Goal: Task Accomplishment & Management: Manage account settings

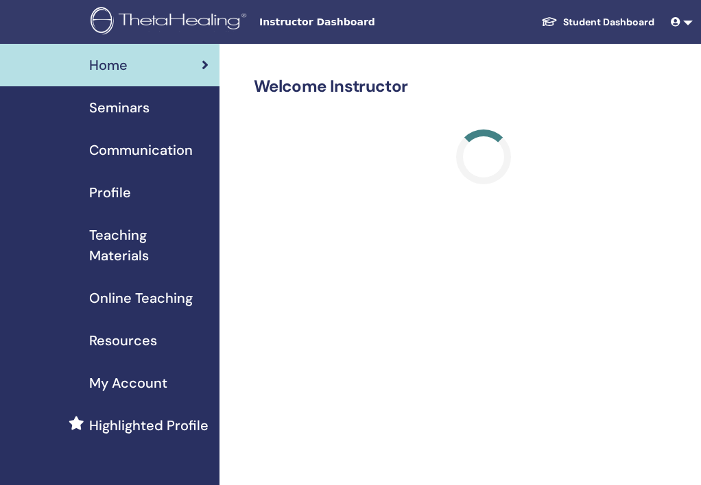
click at [132, 116] on span "Seminars" at bounding box center [119, 107] width 60 height 21
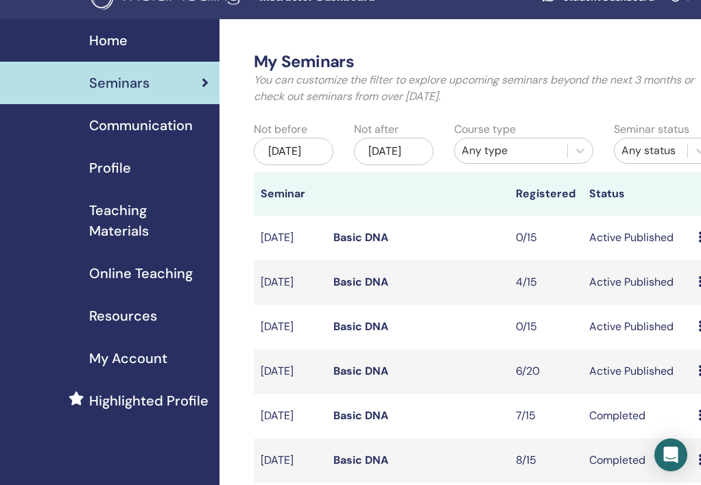
scroll to position [135, 0]
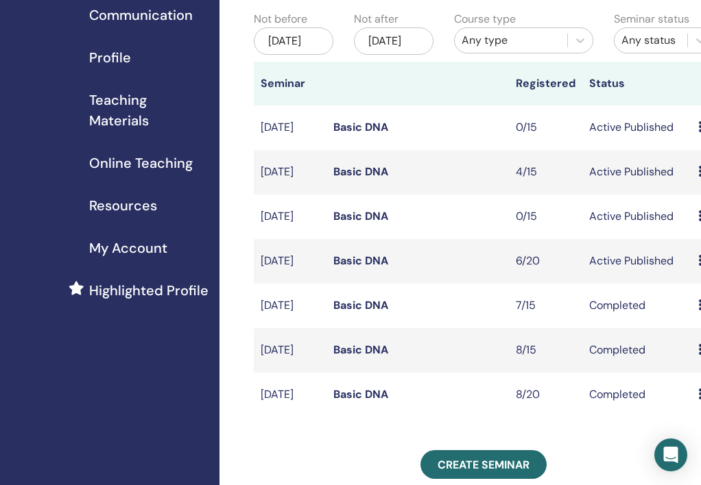
click at [350, 268] on link "Basic DNA" at bounding box center [360, 261] width 55 height 14
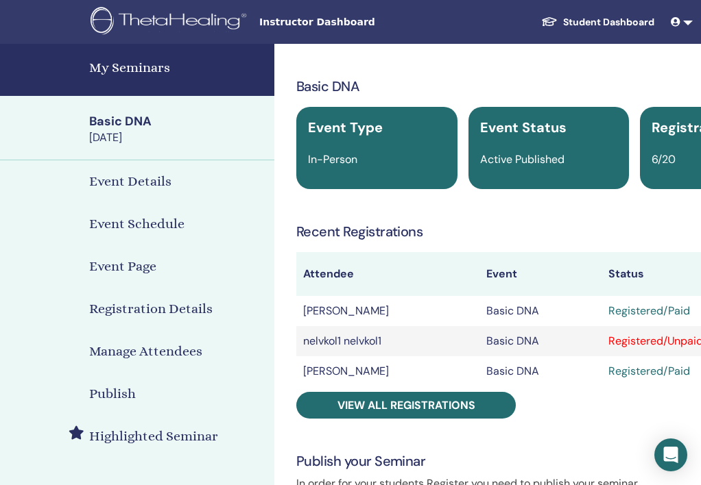
click at [424, 430] on div "Basic DNA Event Type In-Person Event Status Active Published Registrations 6/20…" at bounding box center [548, 480] width 532 height 807
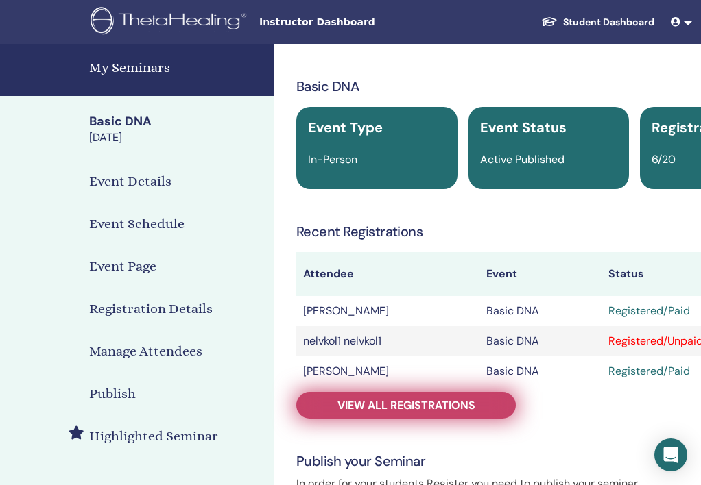
click at [435, 413] on span "View all registrations" at bounding box center [406, 405] width 138 height 14
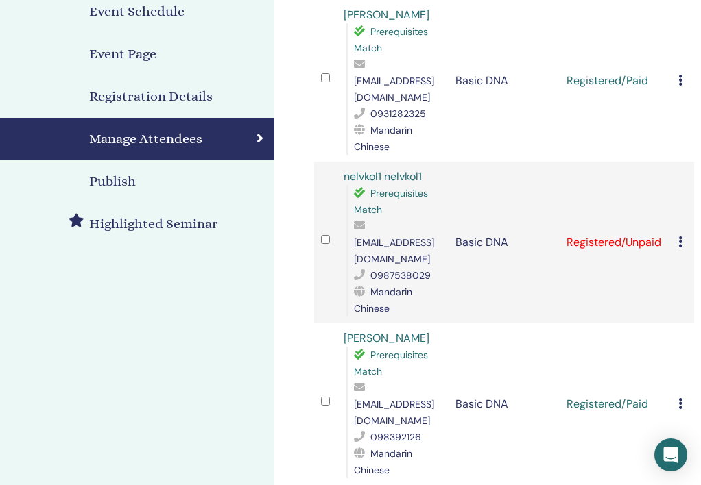
scroll to position [215, 0]
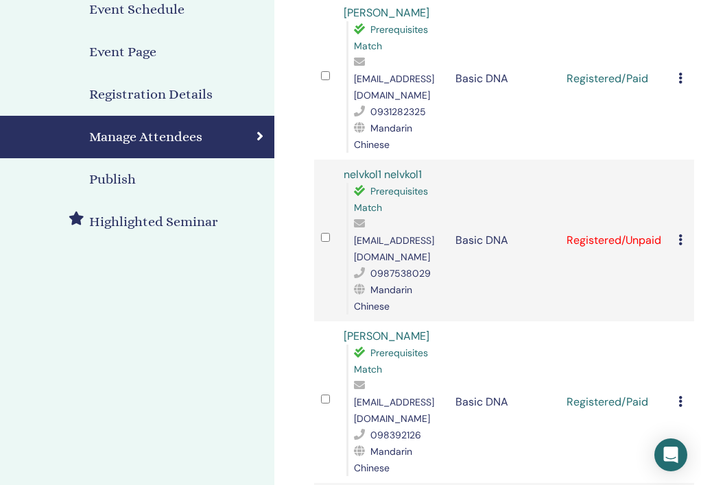
click at [498, 230] on td "Basic DNA" at bounding box center [504, 241] width 112 height 162
click at [679, 234] on icon at bounding box center [680, 239] width 4 height 11
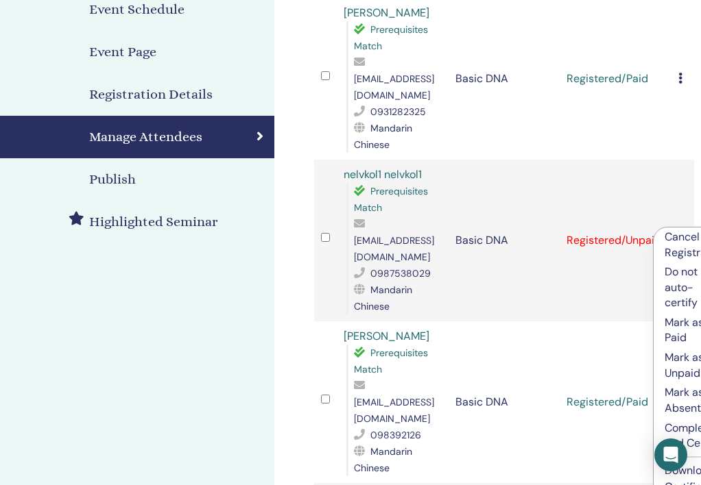
click at [680, 333] on p "Mark as Paid" at bounding box center [694, 330] width 61 height 31
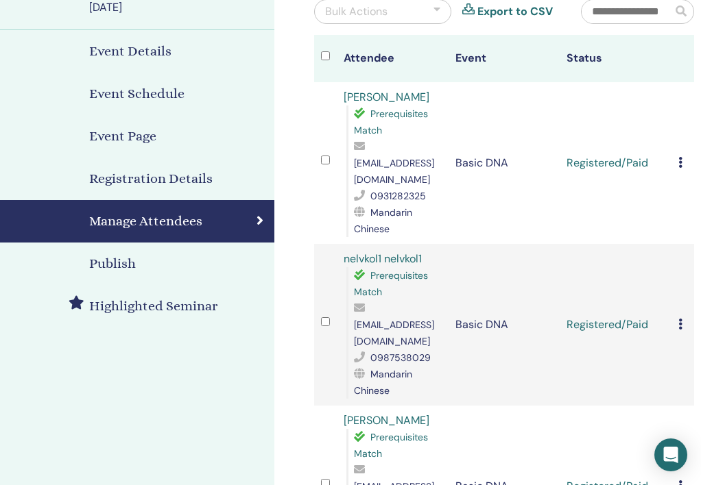
scroll to position [130, 0]
click at [680, 320] on icon at bounding box center [680, 325] width 4 height 11
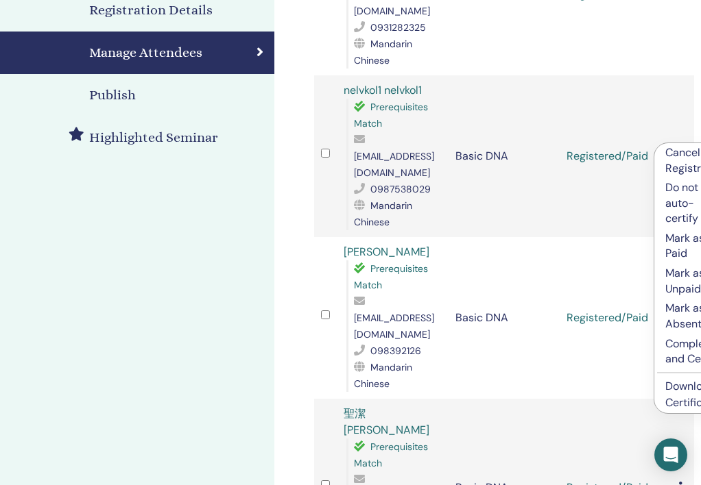
scroll to position [302, 0]
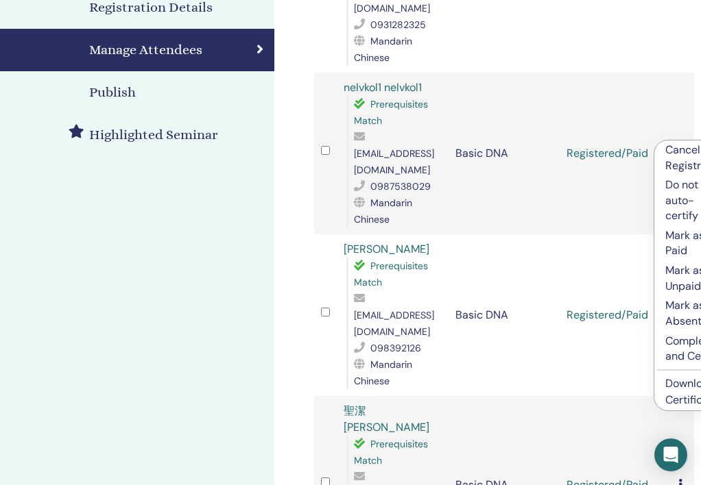
click at [602, 173] on td "Registered/Paid" at bounding box center [615, 154] width 112 height 162
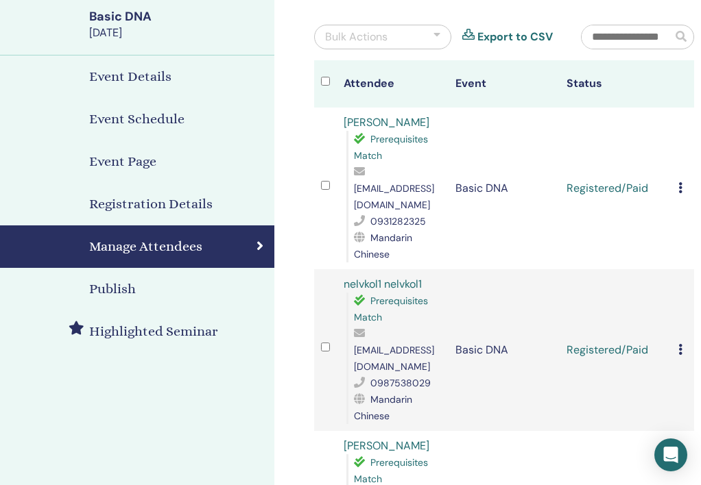
scroll to position [50, 0]
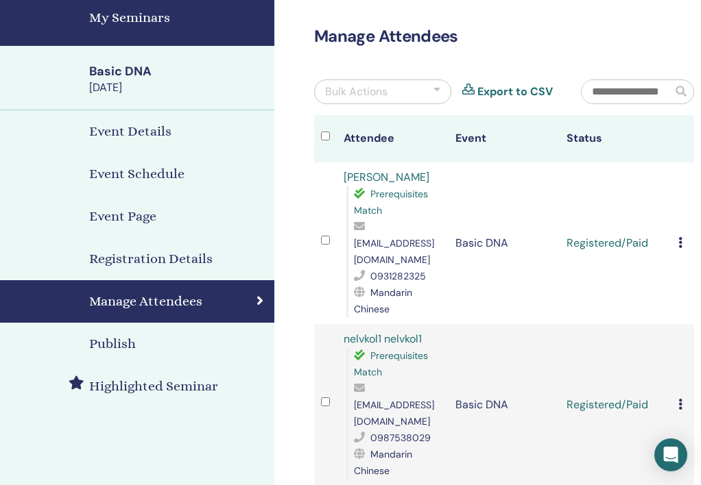
click at [682, 245] on icon at bounding box center [680, 242] width 4 height 11
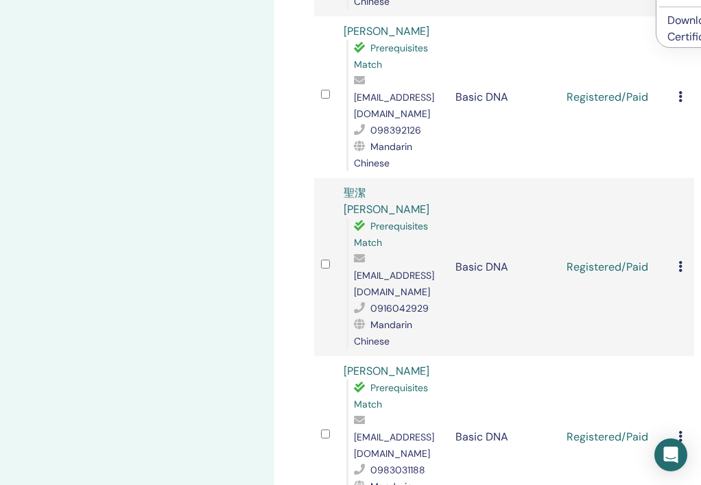
scroll to position [284, 0]
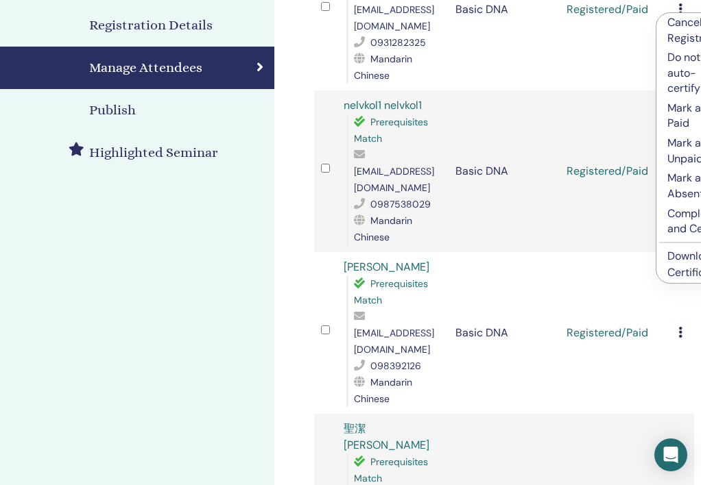
click at [674, 269] on link "Download Certificate" at bounding box center [693, 264] width 53 height 31
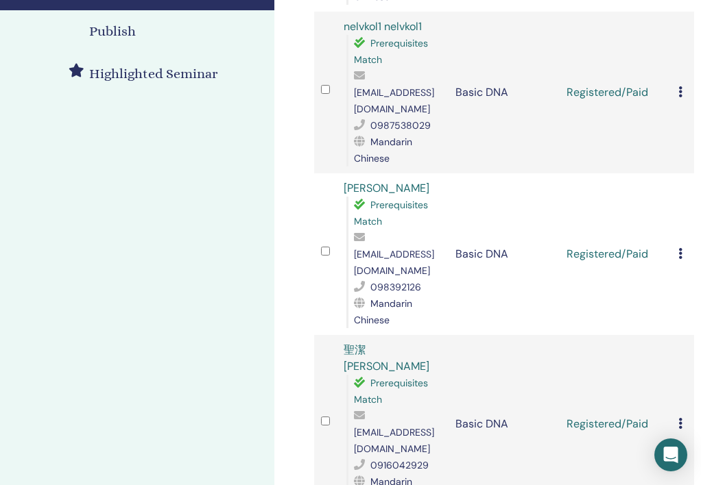
scroll to position [407, 0]
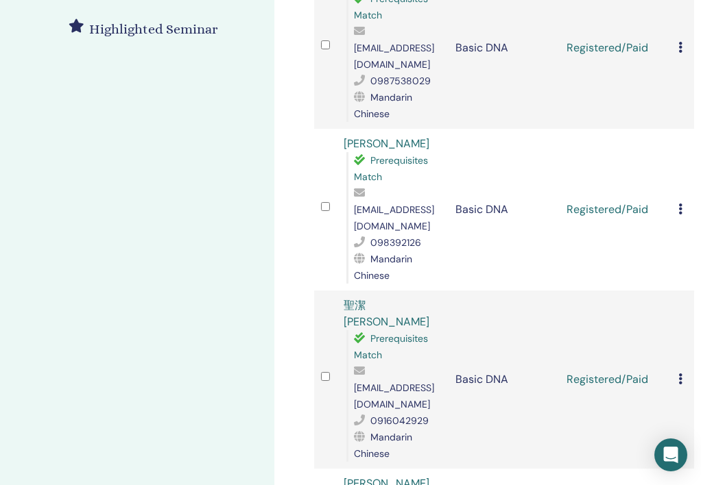
click at [679, 204] on icon at bounding box center [680, 209] width 4 height 11
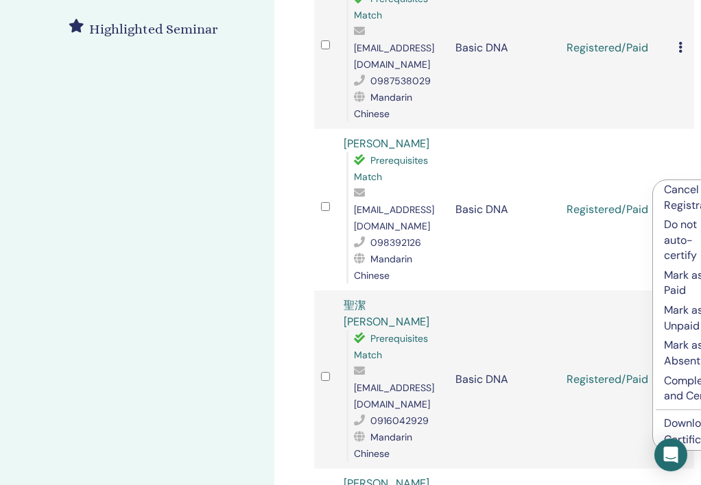
click at [690, 437] on link "Download Certificate" at bounding box center [690, 431] width 53 height 31
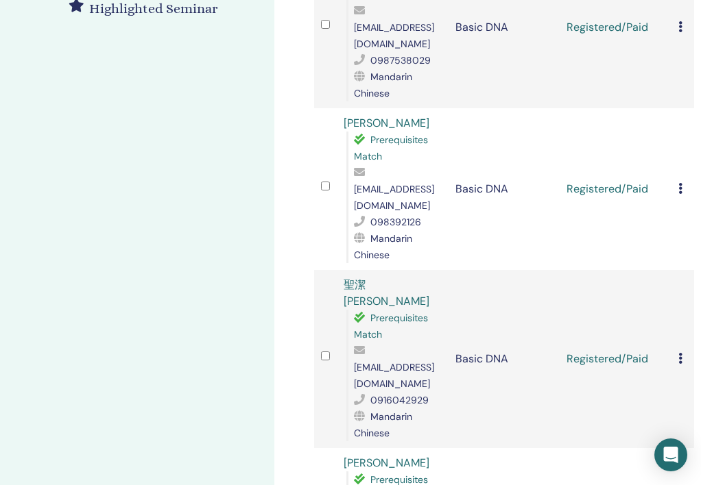
scroll to position [430, 0]
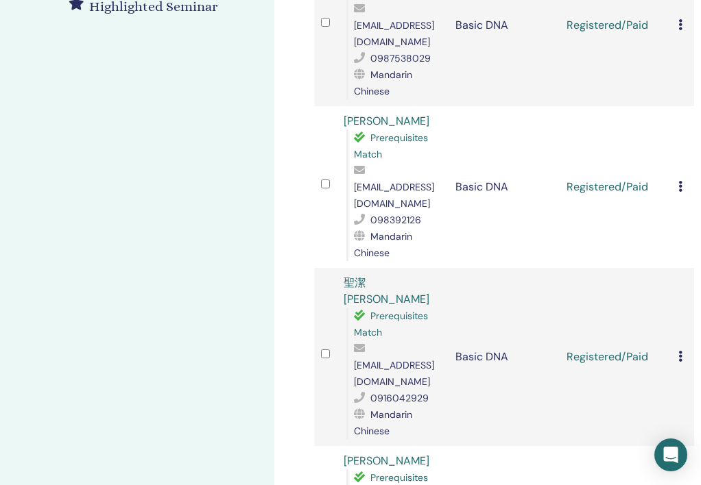
click at [680, 351] on icon at bounding box center [680, 356] width 4 height 11
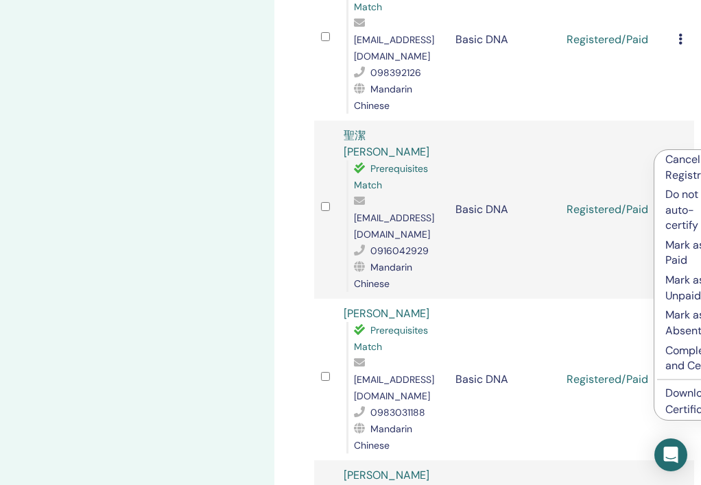
scroll to position [586, 0]
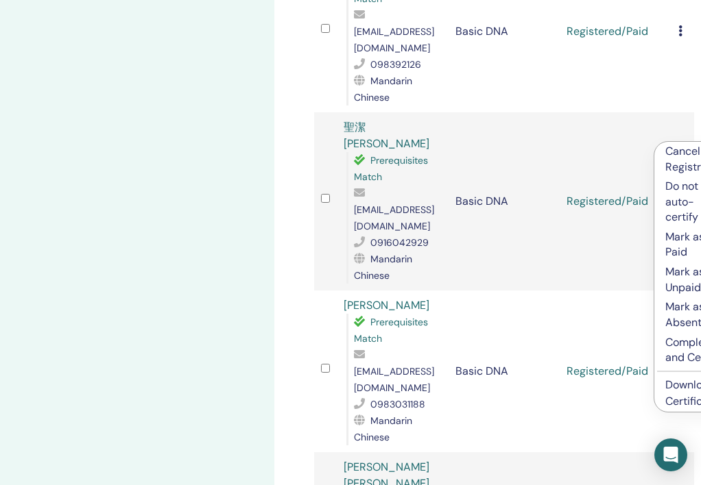
click at [677, 403] on link "Download Certificate" at bounding box center [691, 393] width 53 height 31
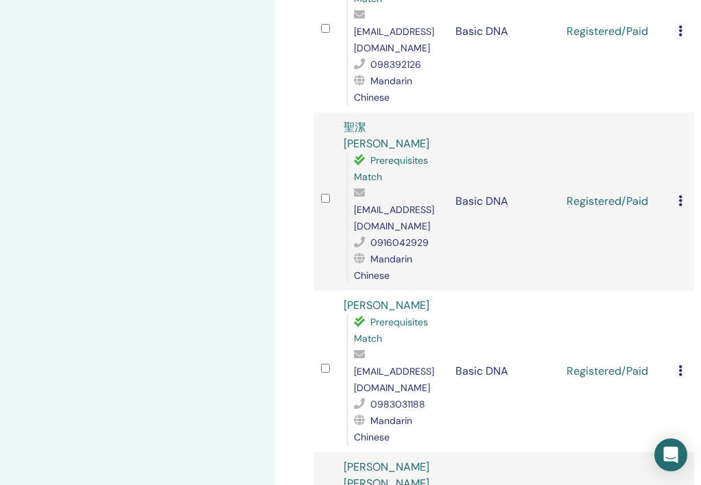
click at [683, 363] on div "Cancel Registration Do not auto-certify Mark as Paid Mark as Unpaid Mark as Abs…" at bounding box center [682, 371] width 9 height 16
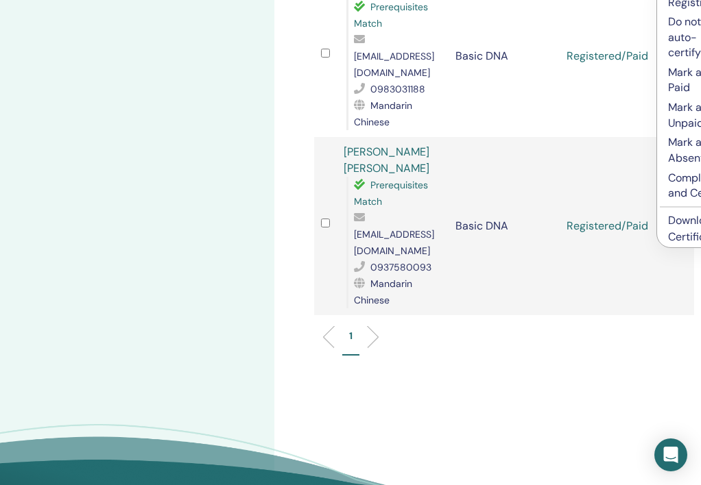
scroll to position [913, 0]
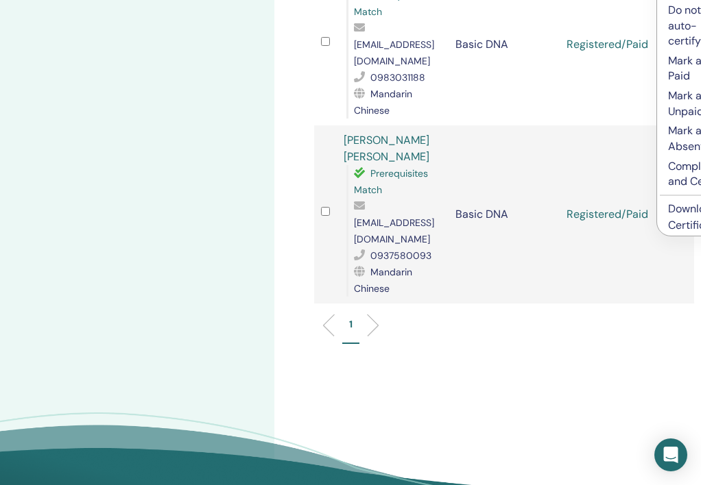
click at [677, 232] on link "Download Certificate" at bounding box center [694, 217] width 53 height 31
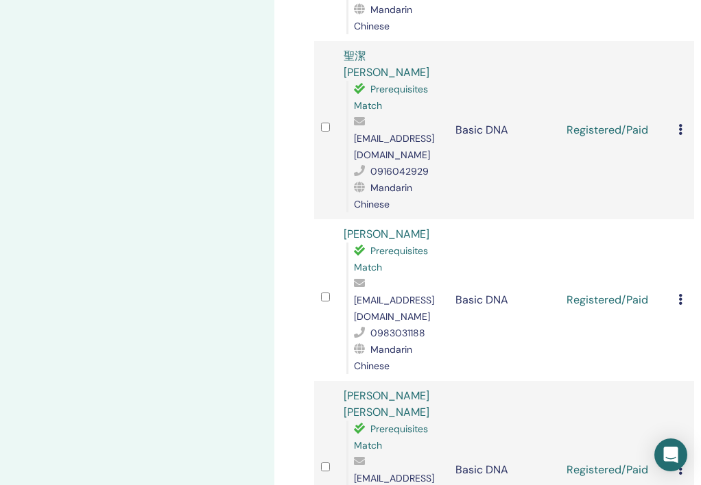
scroll to position [599, 0]
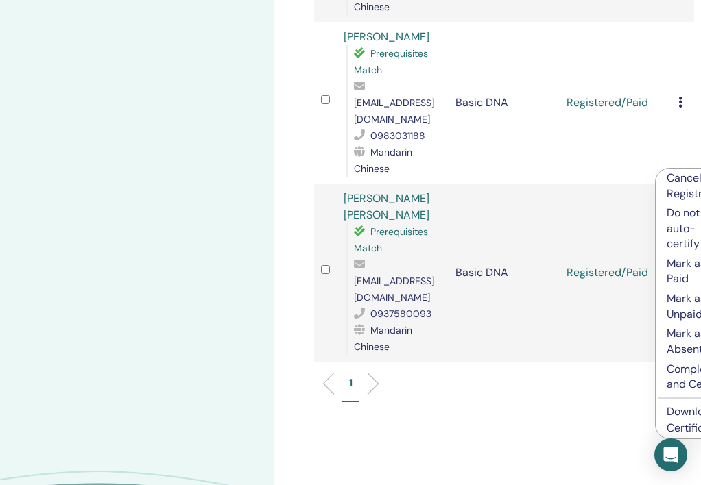
scroll to position [874, 0]
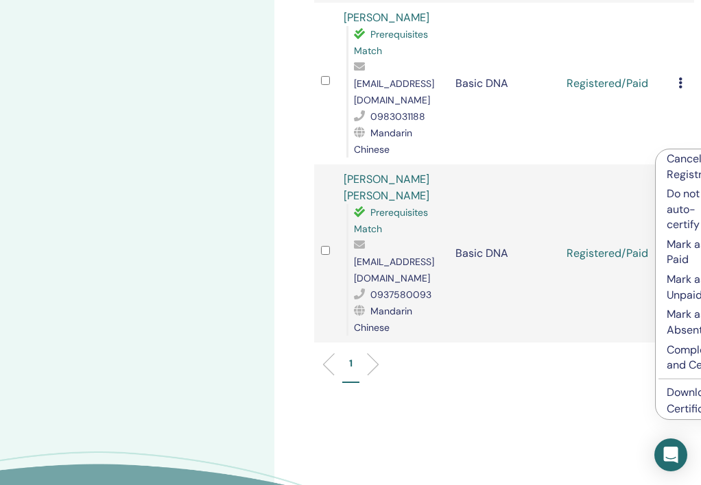
click at [682, 415] on li "Download Certificate" at bounding box center [696, 401] width 83 height 37
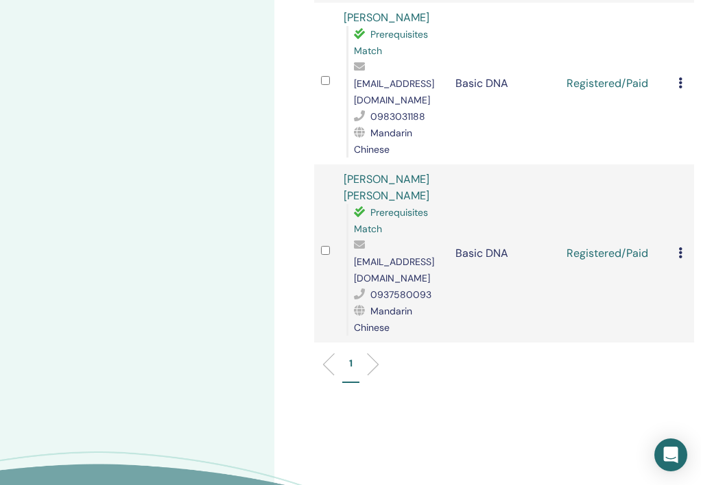
click at [681, 248] on icon at bounding box center [680, 253] width 4 height 11
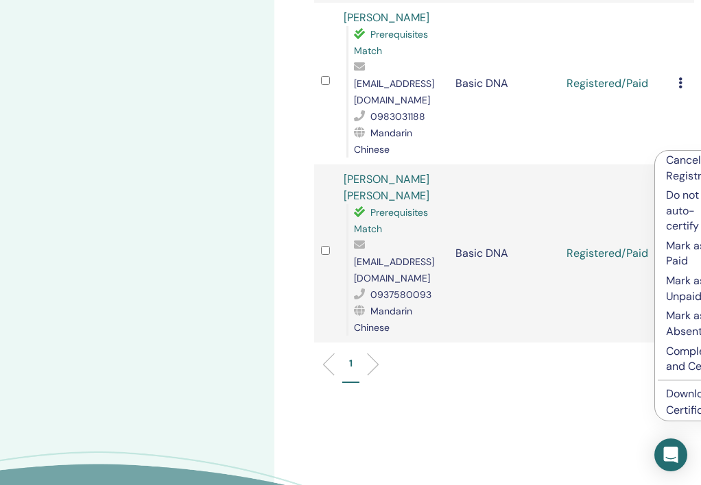
click at [669, 413] on link "Download Certificate" at bounding box center [692, 402] width 53 height 31
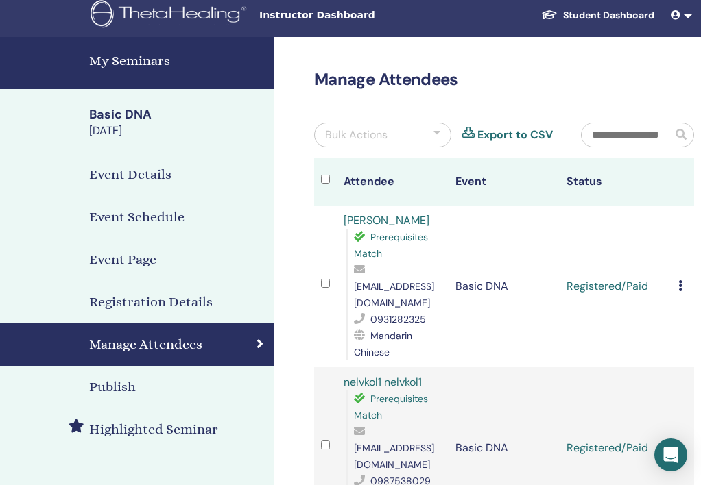
scroll to position [0, 0]
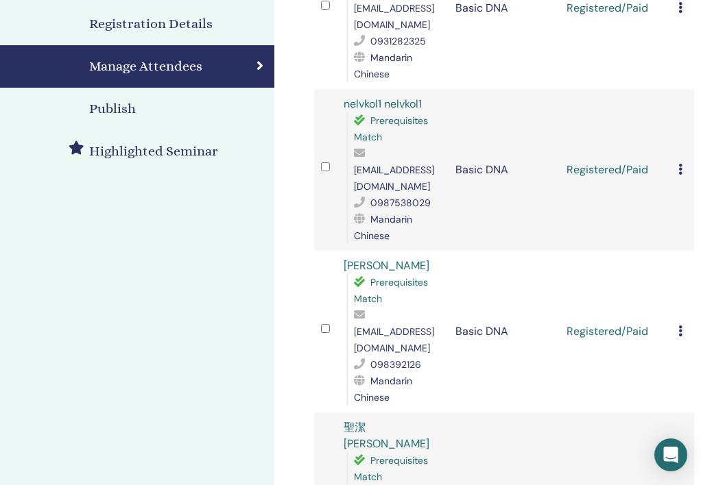
scroll to position [330, 0]
